Goal: Information Seeking & Learning: Learn about a topic

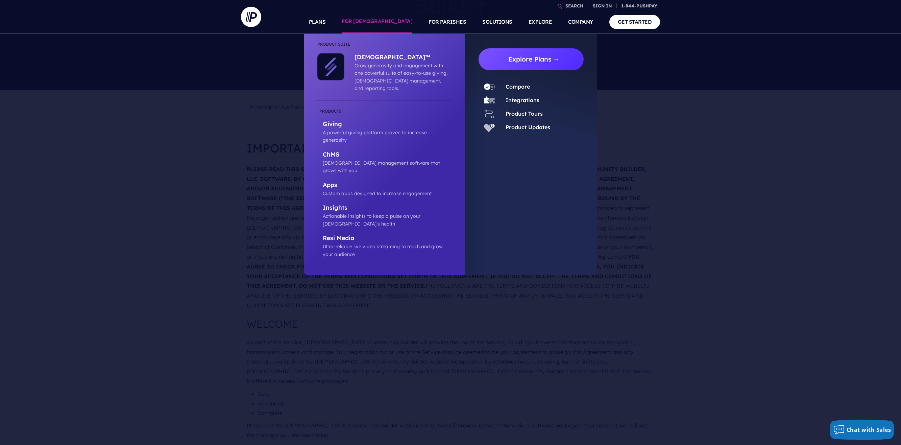
click at [514, 54] on link "Explore Plans →" at bounding box center [534, 59] width 100 height 22
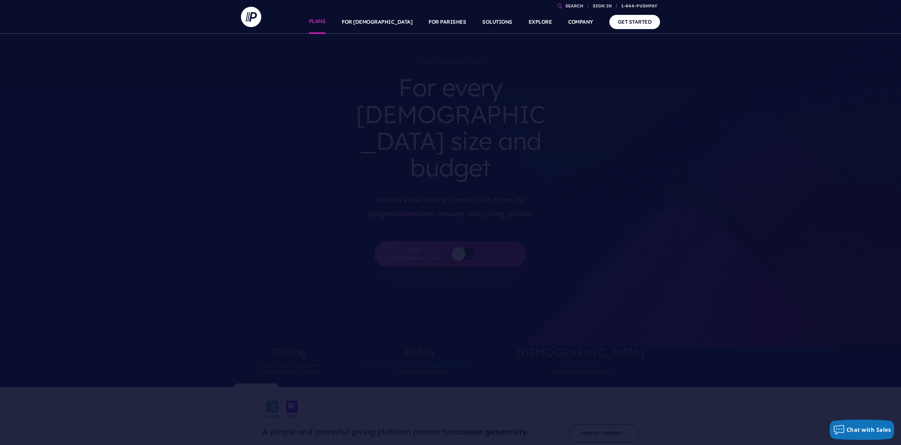
click at [326, 23] on link "PLANS" at bounding box center [317, 22] width 17 height 24
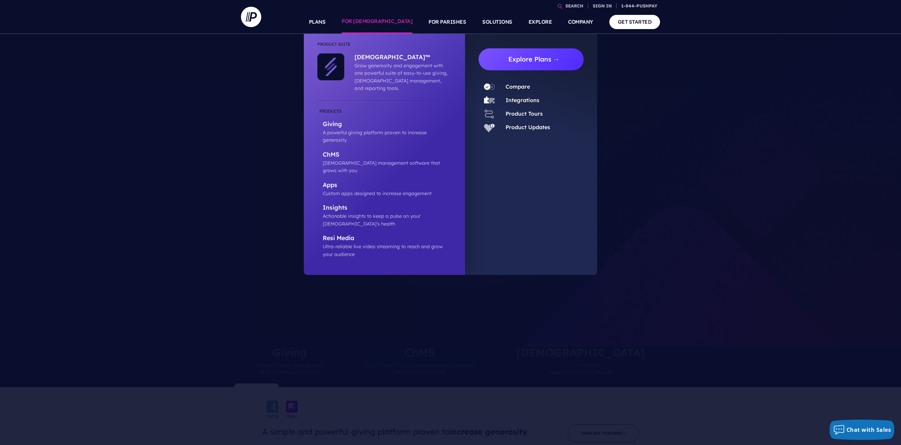
click at [528, 64] on link "Explore Plans →" at bounding box center [534, 59] width 100 height 22
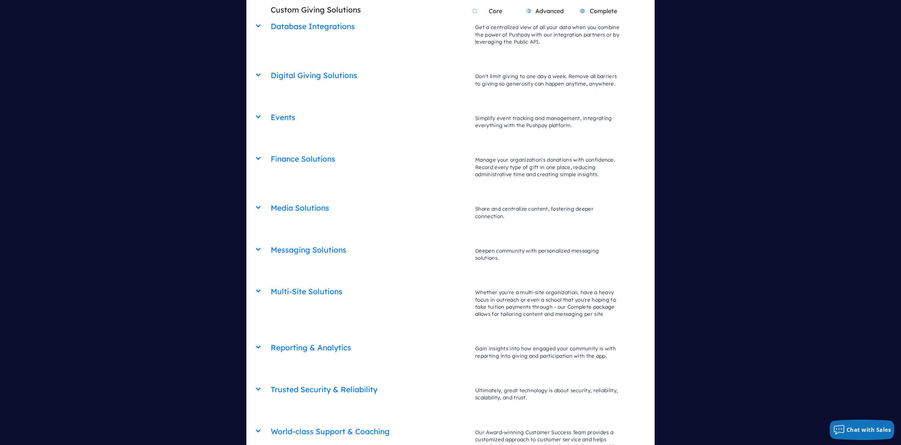
scroll to position [1656, 0]
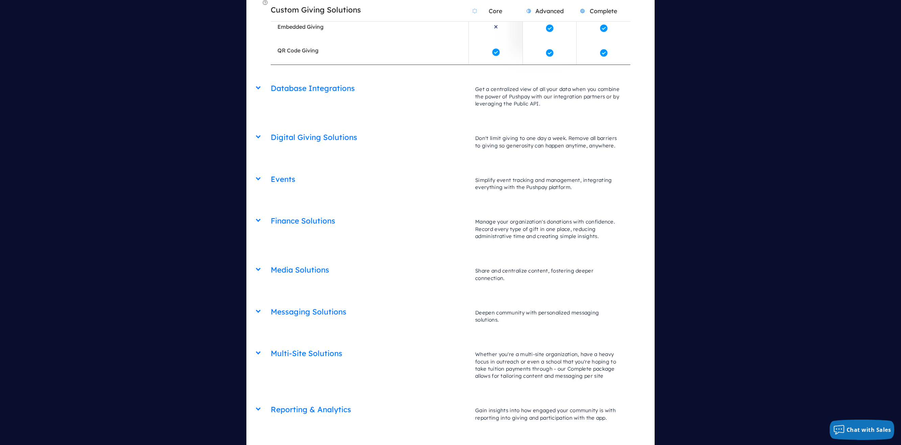
click at [271, 343] on div "Multi-Site Solutions Core Advanced Complete Whether you're a multi-site organiz…" at bounding box center [450, 343] width 359 height 0
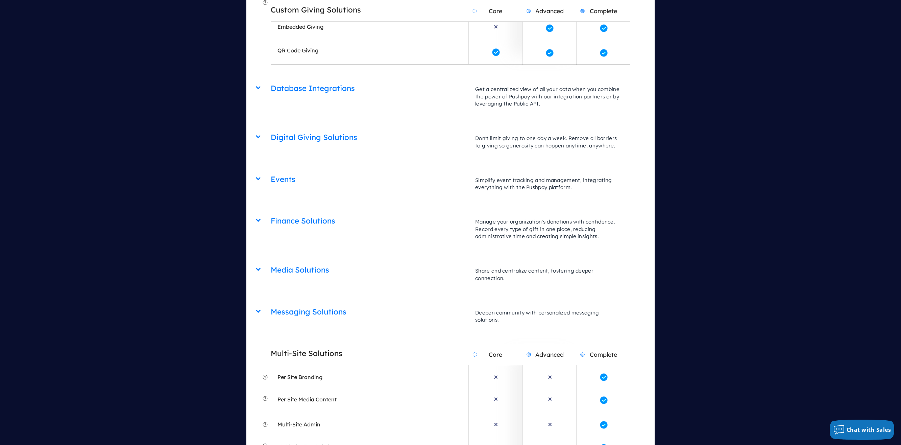
click at [291, 345] on h2 "Multi-Site Solutions" at bounding box center [370, 353] width 198 height 17
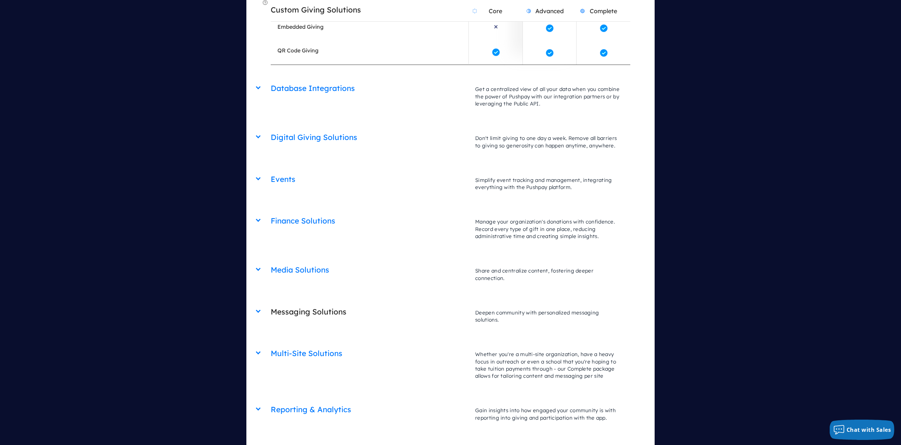
click at [287, 303] on h2 "Messaging Solutions" at bounding box center [370, 311] width 198 height 17
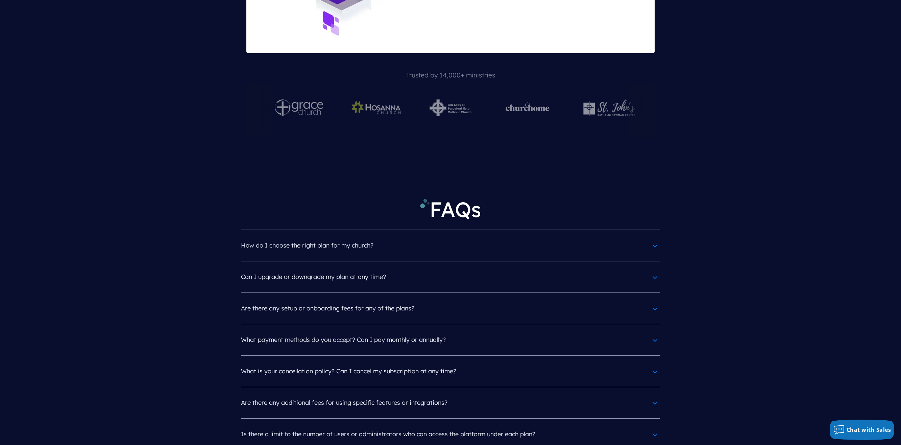
scroll to position [3042, 0]
click at [350, 331] on h4 "What payment methods do you accept? Can I pay monthly or annually?" at bounding box center [450, 340] width 419 height 18
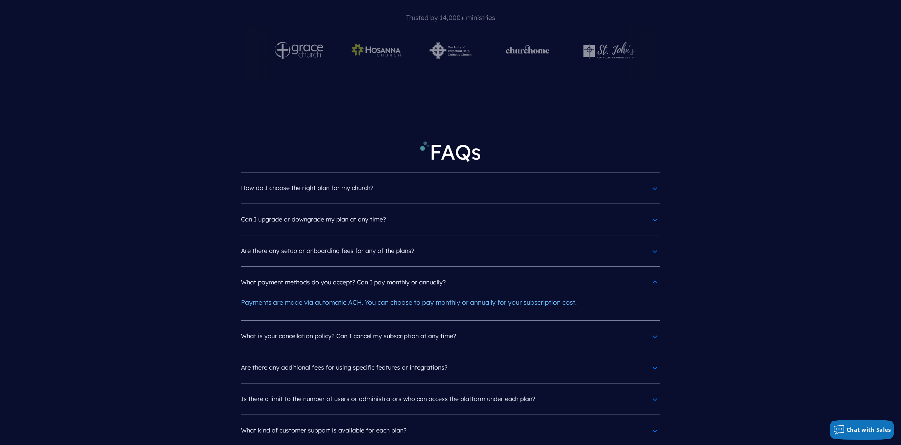
scroll to position [3109, 0]
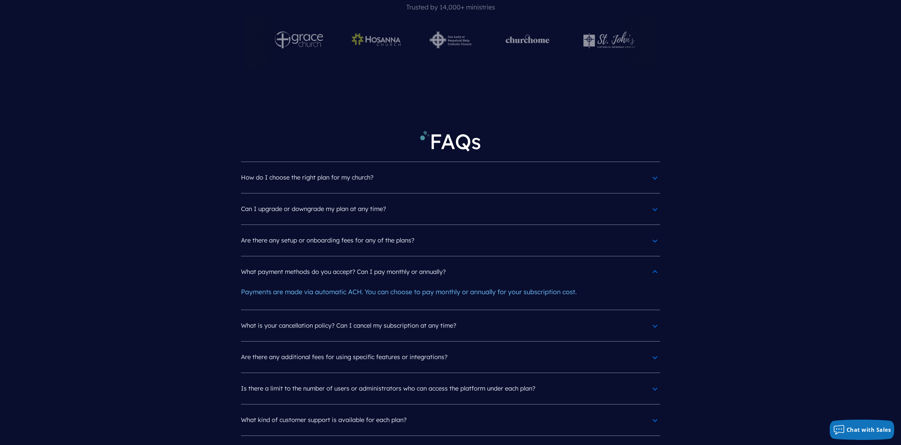
click at [325, 348] on h4 "Are there any additional fees for using specific features or integrations?" at bounding box center [450, 357] width 419 height 18
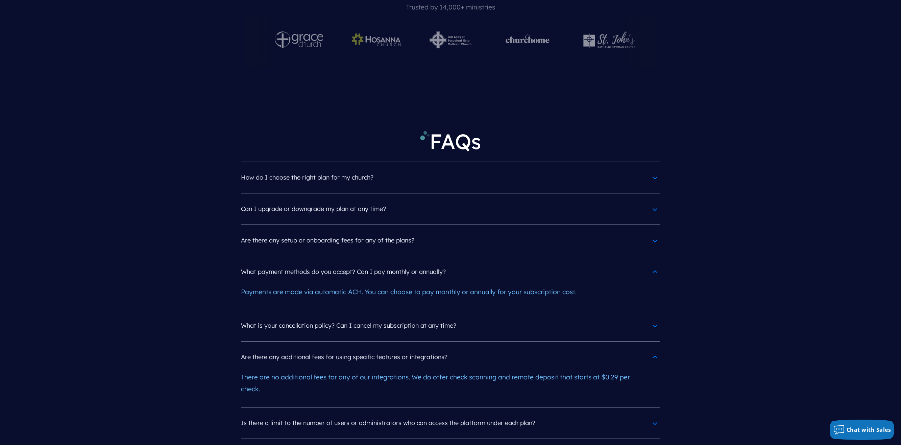
click at [327, 232] on h4 "Are there any setup or onboarding fees for any of the plans?" at bounding box center [450, 241] width 419 height 18
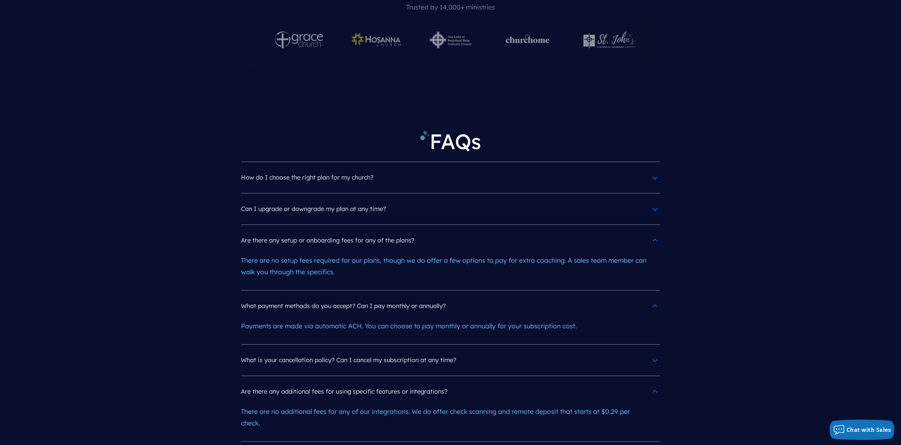
click at [312, 169] on h4 "How do I choose the right plan for my church?" at bounding box center [450, 178] width 419 height 18
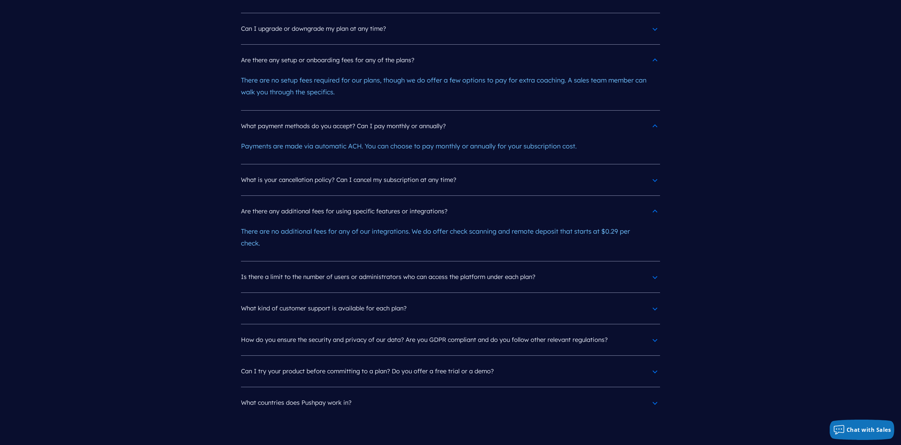
scroll to position [3312, 0]
click at [344, 362] on h4 "Can I try your product before committing to a plan? Do you offer a free trial o…" at bounding box center [450, 371] width 419 height 18
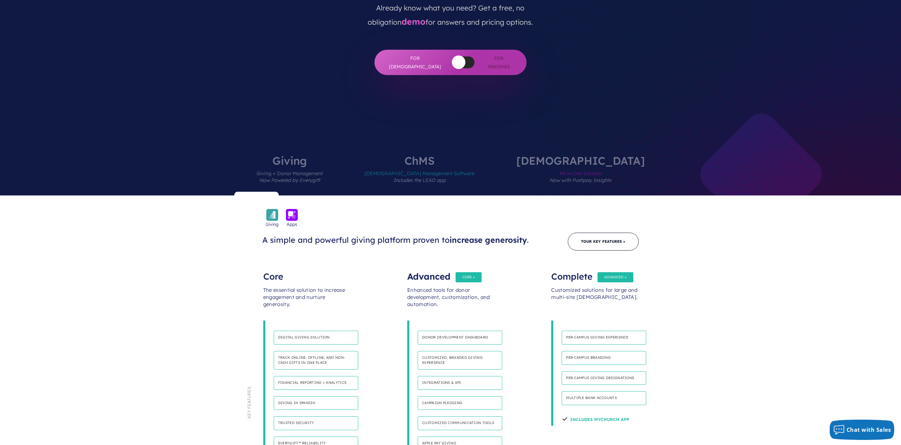
scroll to position [0, 0]
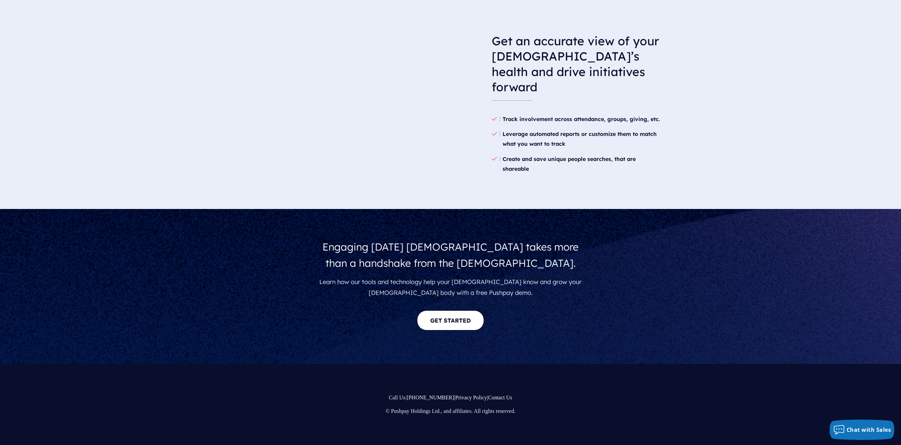
scroll to position [1082, 0]
click at [451, 319] on link "GET STARTED" at bounding box center [450, 320] width 67 height 20
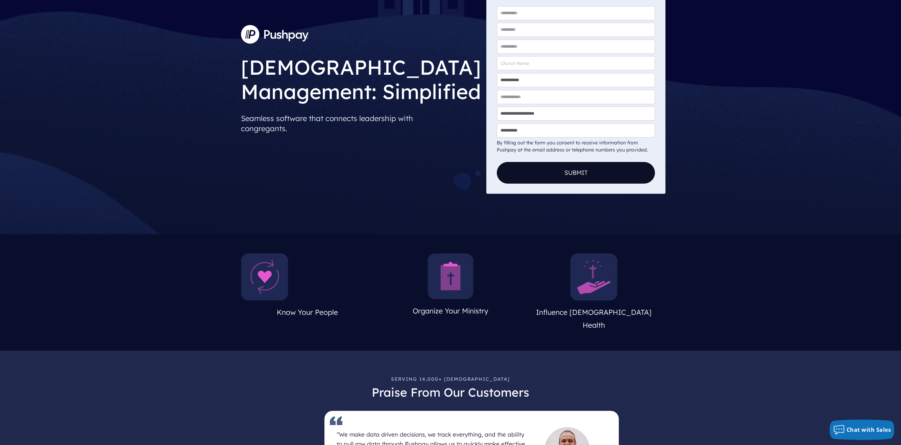
scroll to position [0, 0]
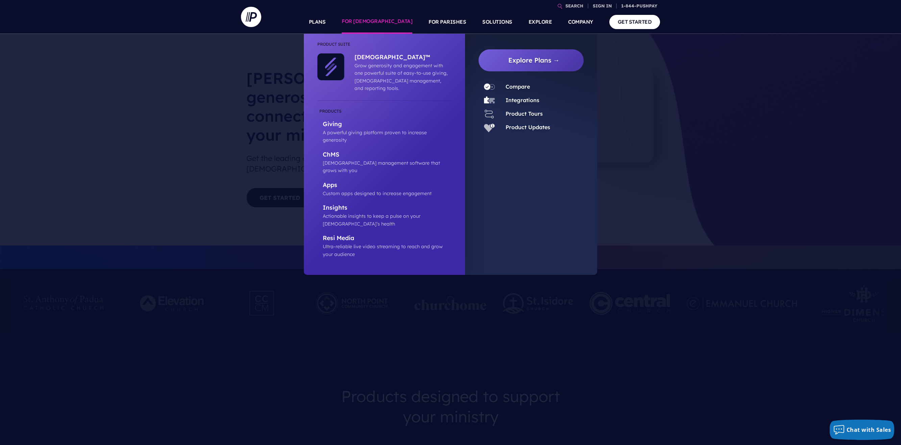
click at [400, 23] on link "FOR [DEMOGRAPHIC_DATA]" at bounding box center [377, 22] width 71 height 24
click at [512, 61] on link "Explore Plans →" at bounding box center [534, 59] width 100 height 22
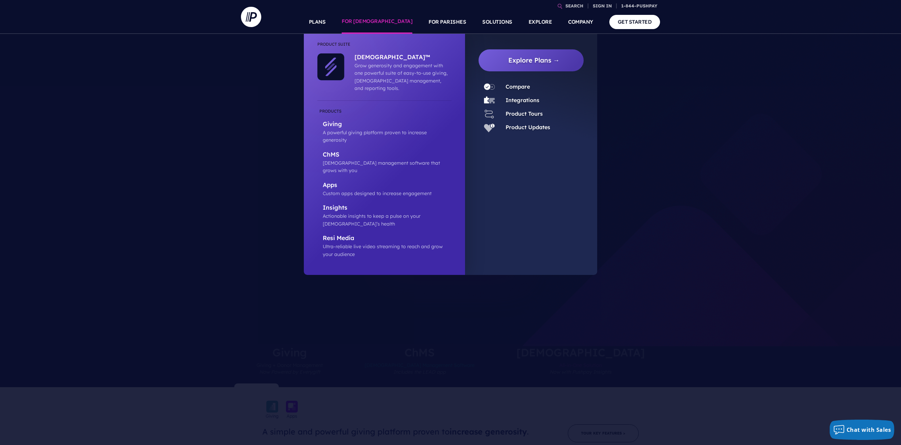
click at [384, 16] on link "FOR [DEMOGRAPHIC_DATA]" at bounding box center [377, 22] width 71 height 24
click at [369, 57] on p "ChurchStaq™" at bounding box center [402, 57] width 94 height 8
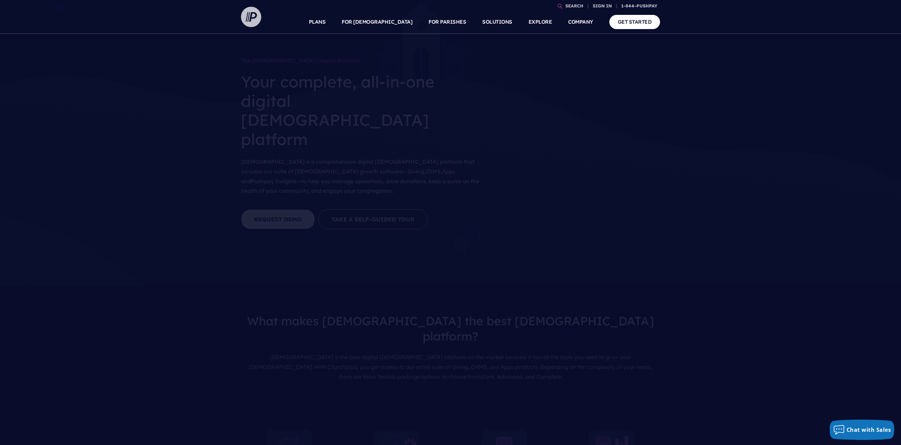
click at [247, 16] on img at bounding box center [251, 17] width 20 height 20
